Goal: Transaction & Acquisition: Purchase product/service

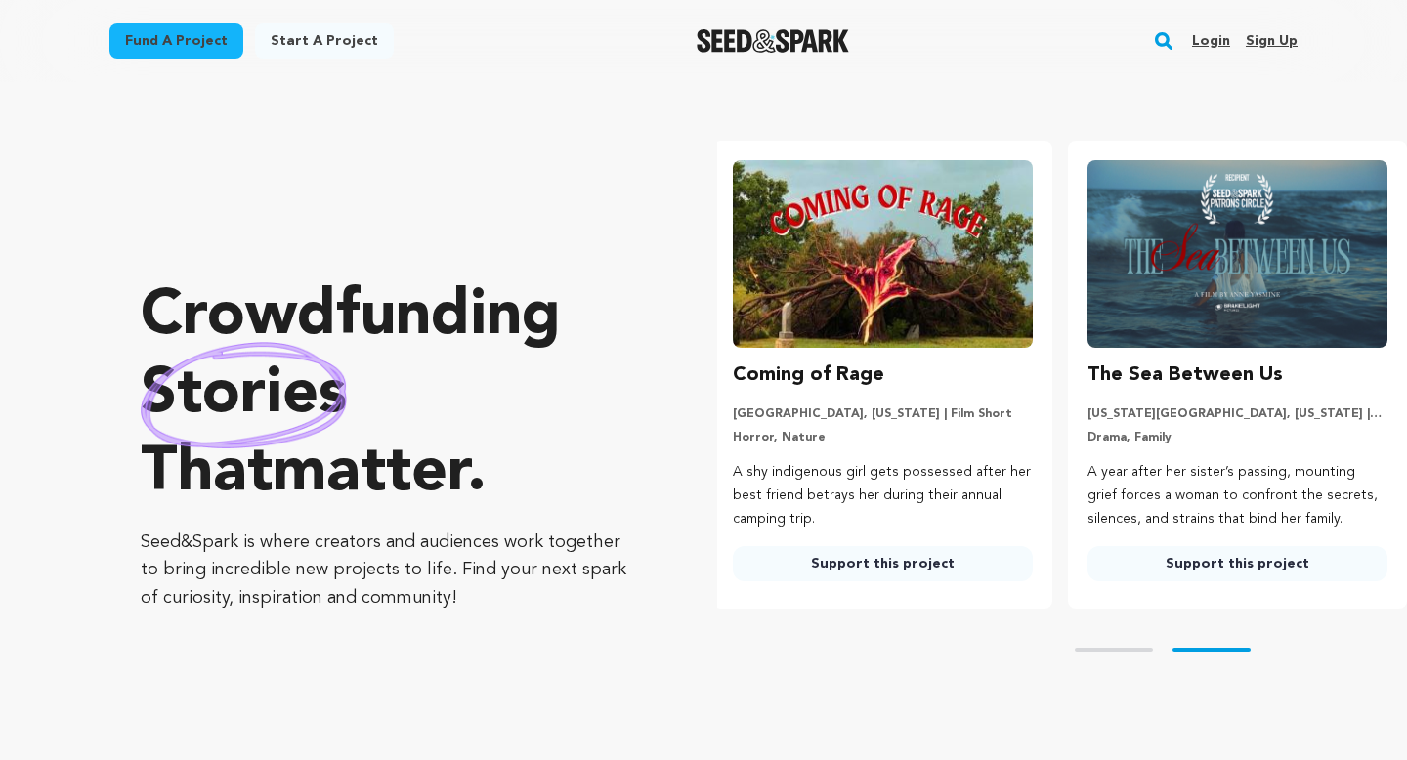
scroll to position [0, 370]
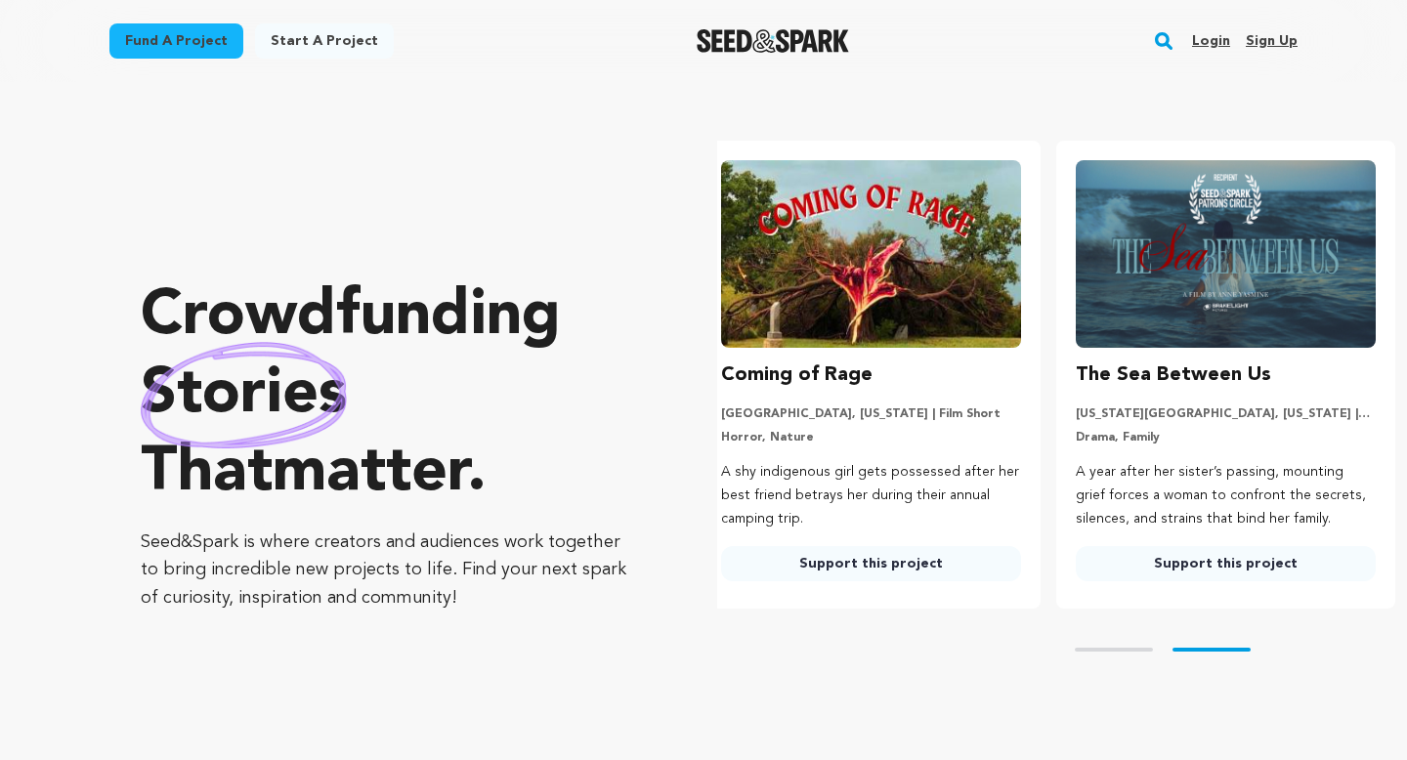
click at [1166, 39] on rect "button" at bounding box center [1163, 40] width 23 height 23
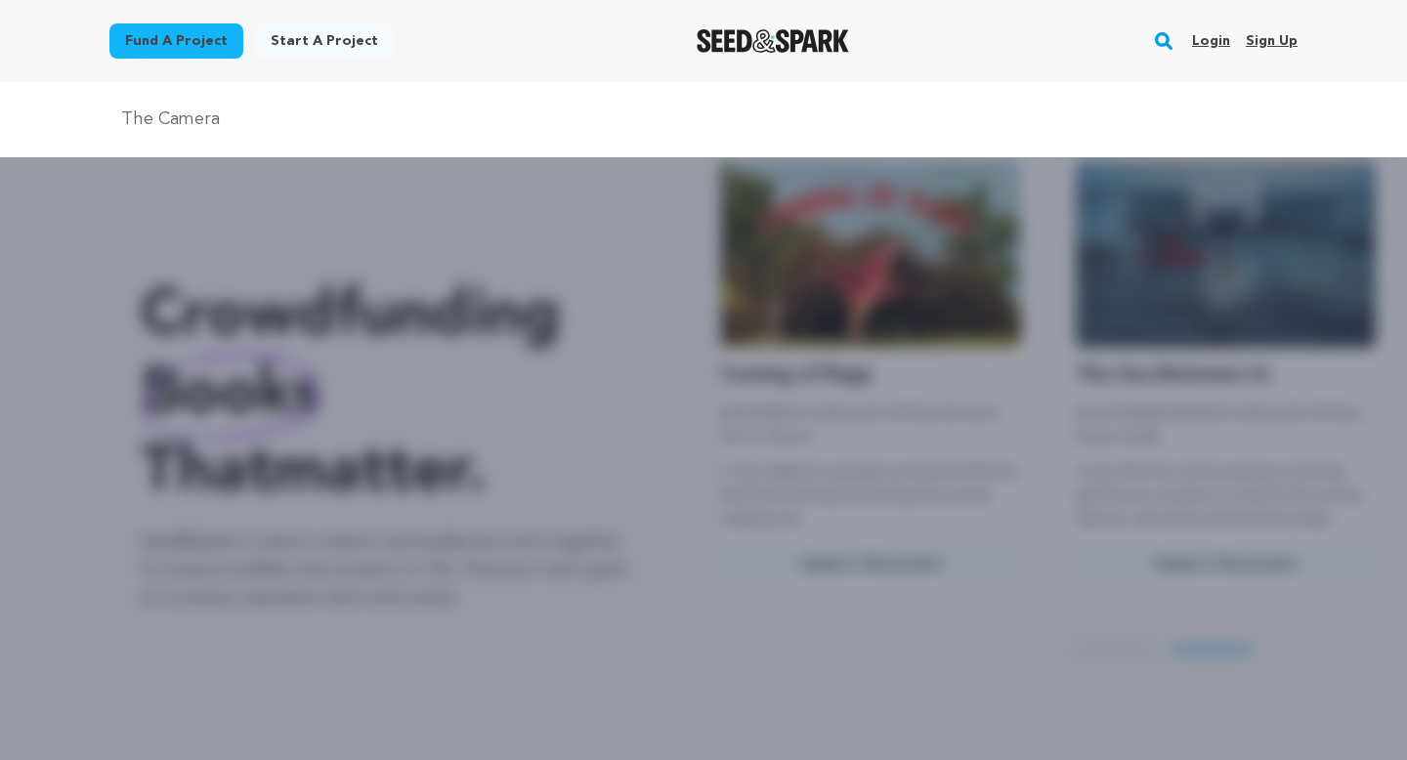
type input "THE CAMERA"
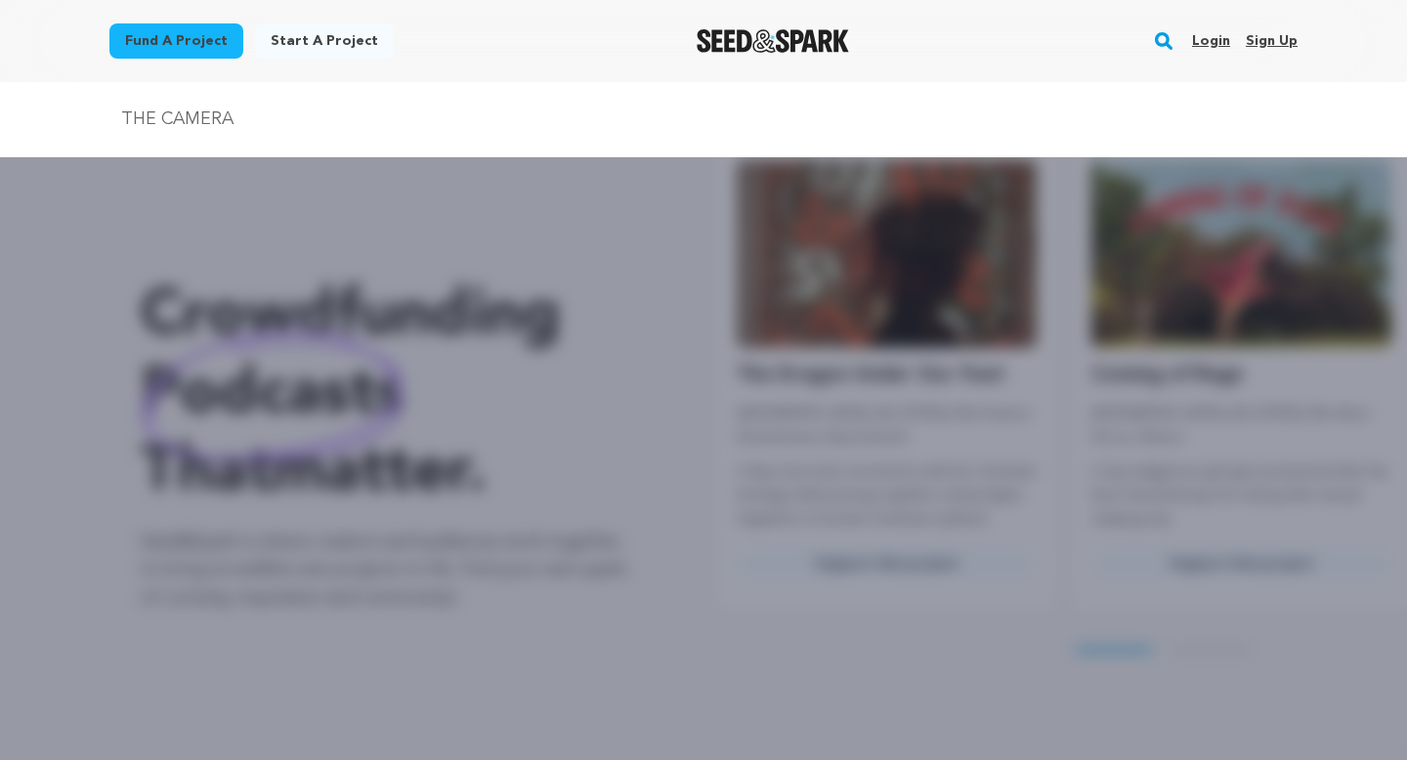
scroll to position [6, 0]
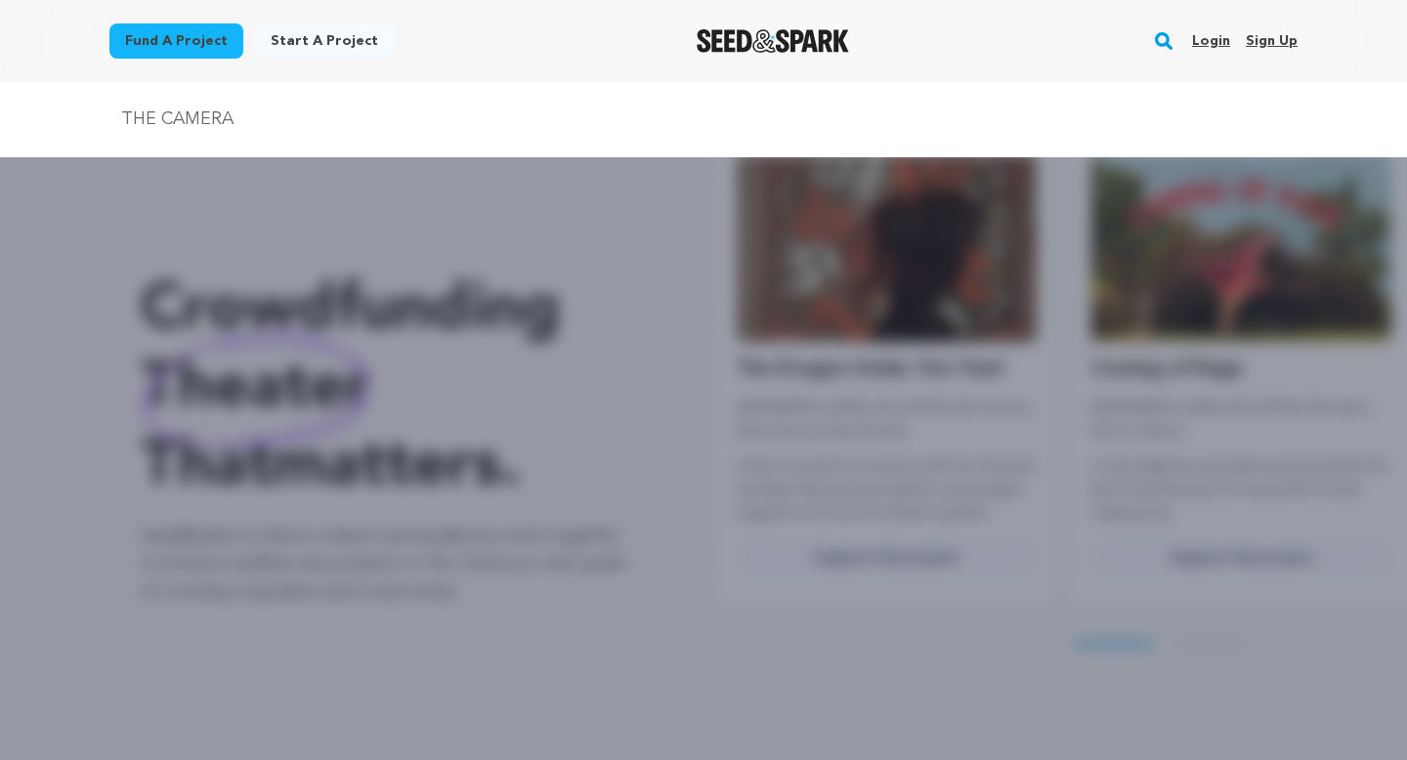
click at [466, 126] on input "THE CAMERA" at bounding box center [703, 120] width 1188 height 28
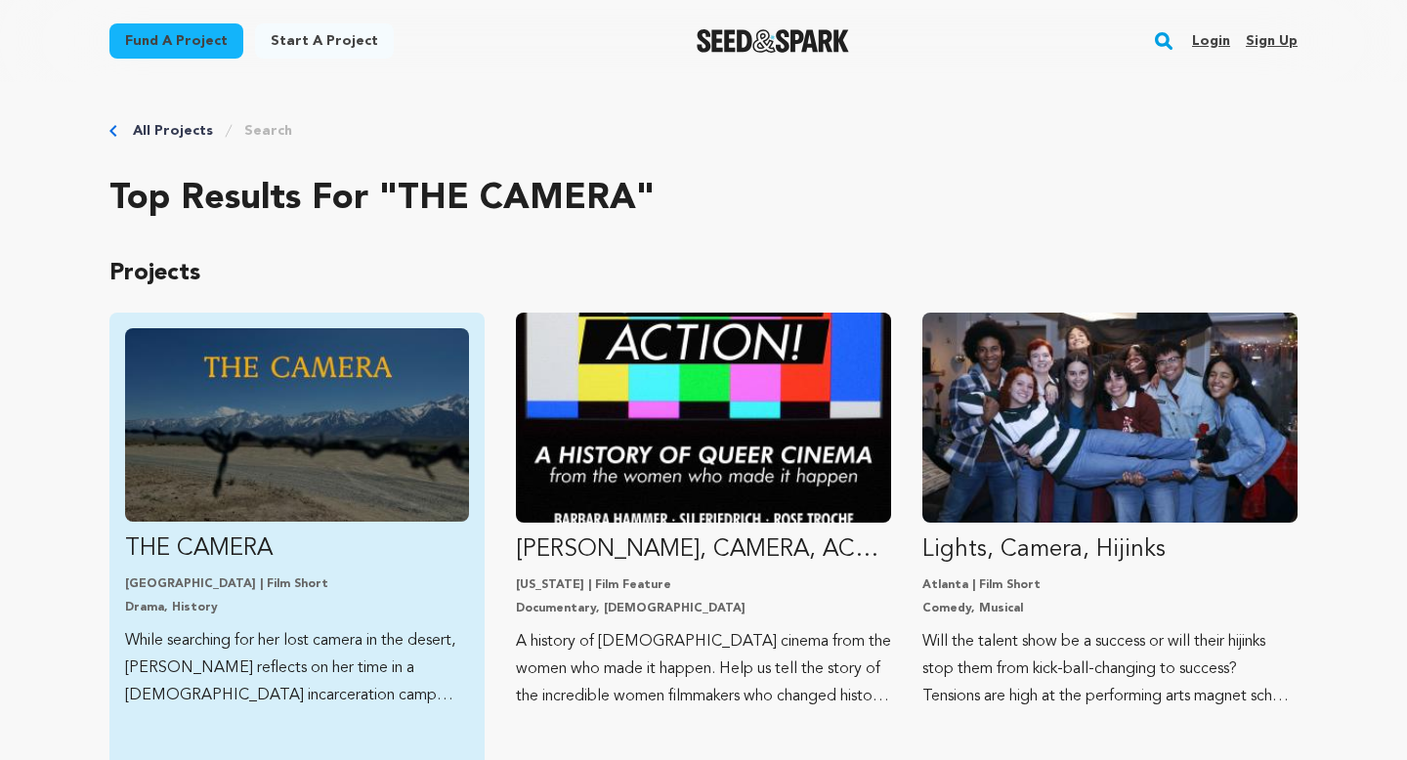
click at [333, 396] on img "Fund THE CAMERA" at bounding box center [297, 424] width 344 height 193
